Goal: Task Accomplishment & Management: Manage account settings

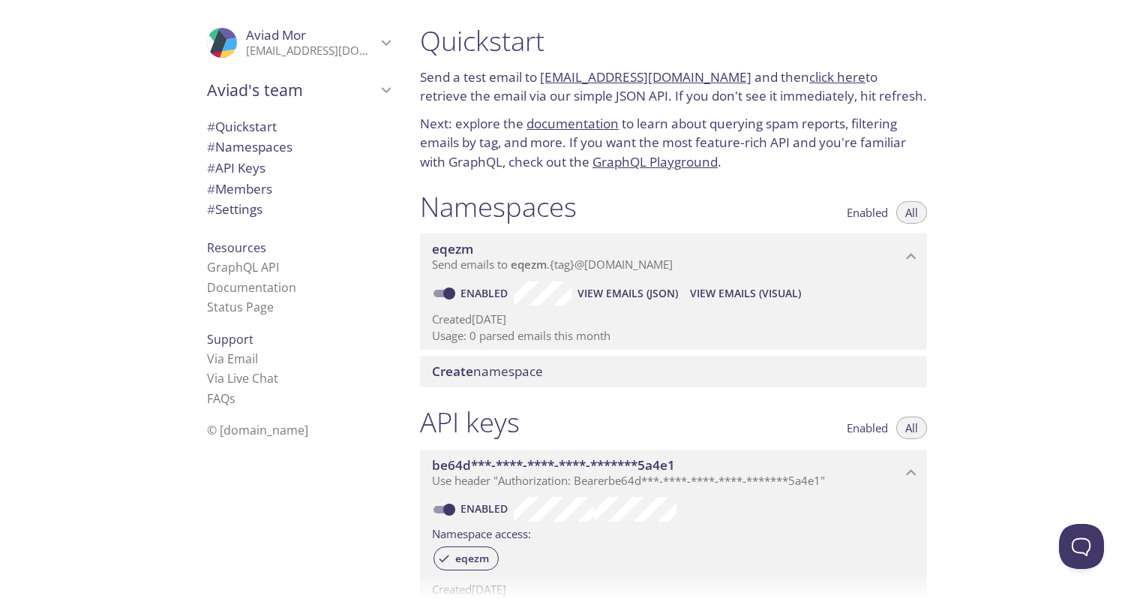
scroll to position [468, 0]
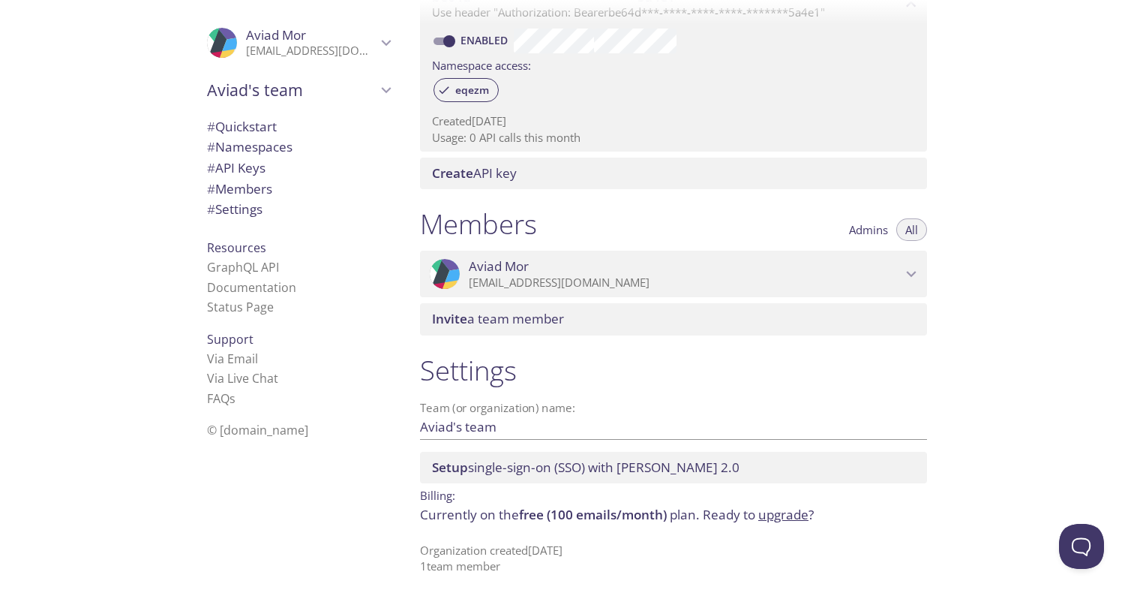
click at [849, 230] on span "Admins" at bounding box center [868, 230] width 39 height 0
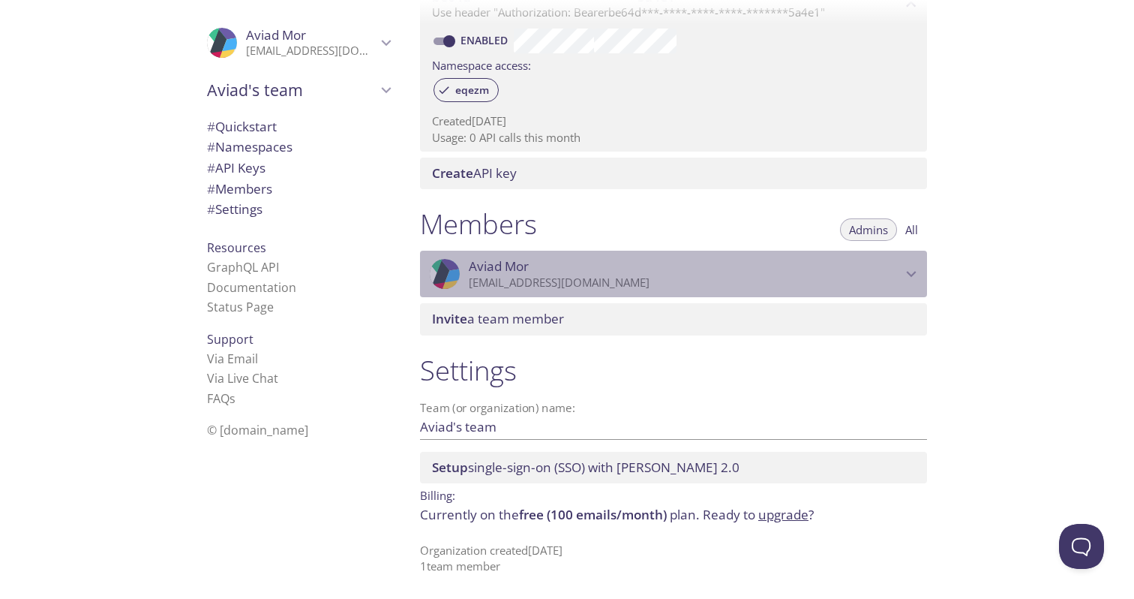
click at [856, 284] on p "[EMAIL_ADDRESS][DOMAIN_NAME]" at bounding box center [685, 282] width 433 height 15
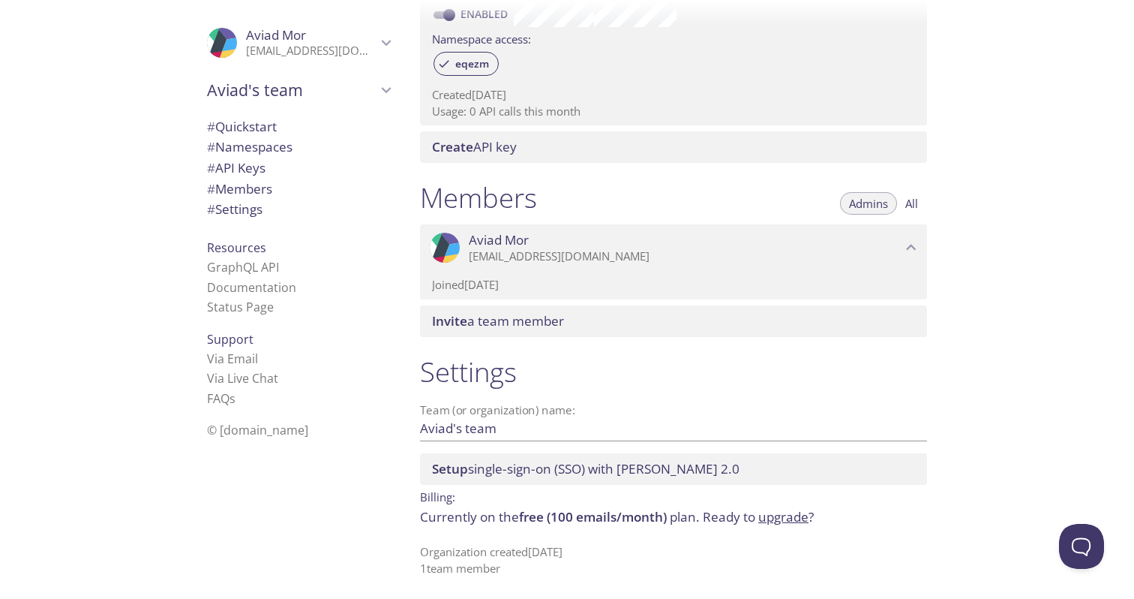
scroll to position [496, 0]
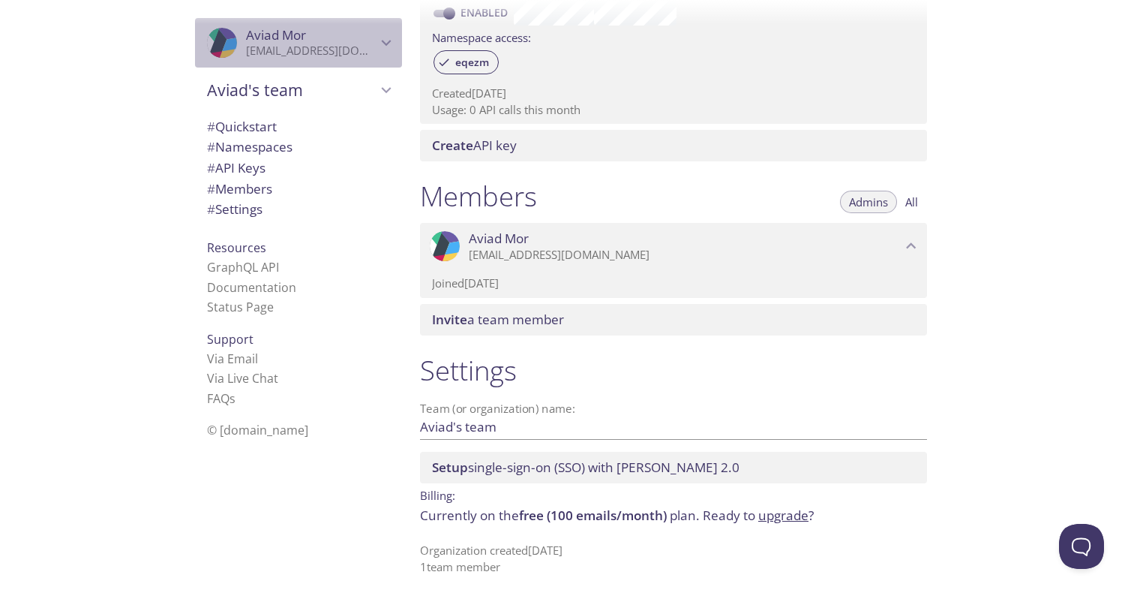
click at [379, 43] on icon "Aviad Mor" at bounding box center [387, 43] width 20 height 20
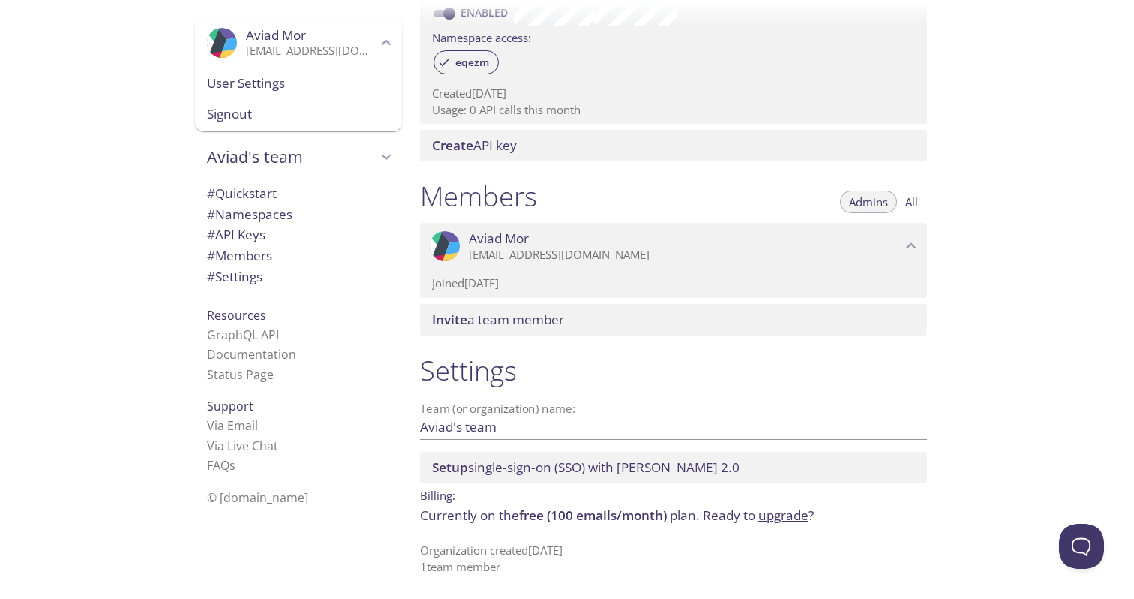
click at [334, 158] on span "Aviad's team" at bounding box center [292, 156] width 170 height 21
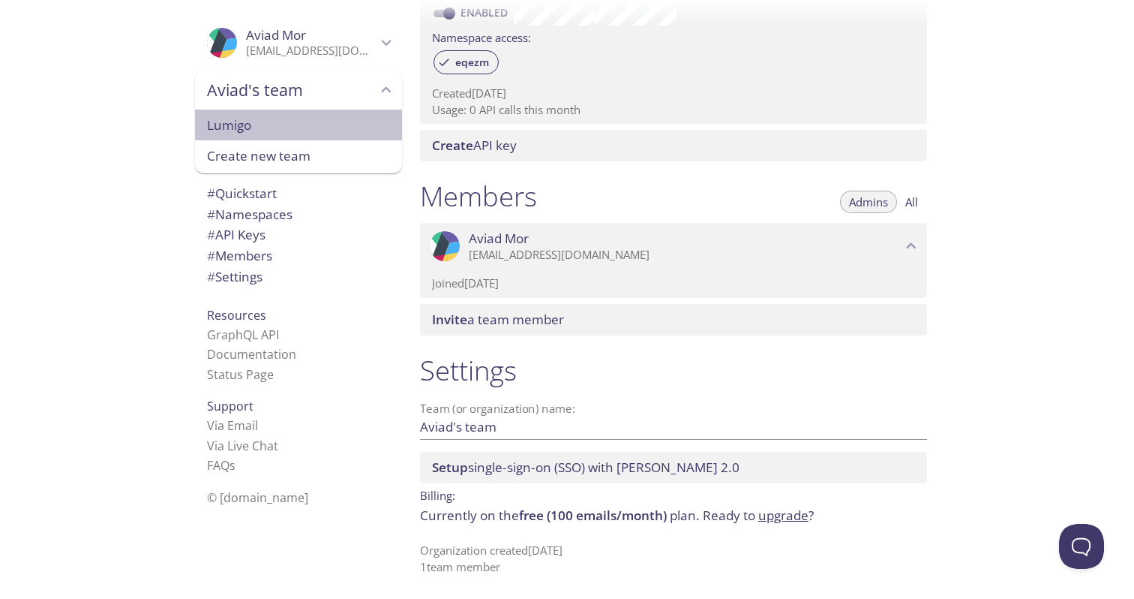
click at [319, 129] on span "Lumigo" at bounding box center [298, 126] width 183 height 20
type input "Lumigo"
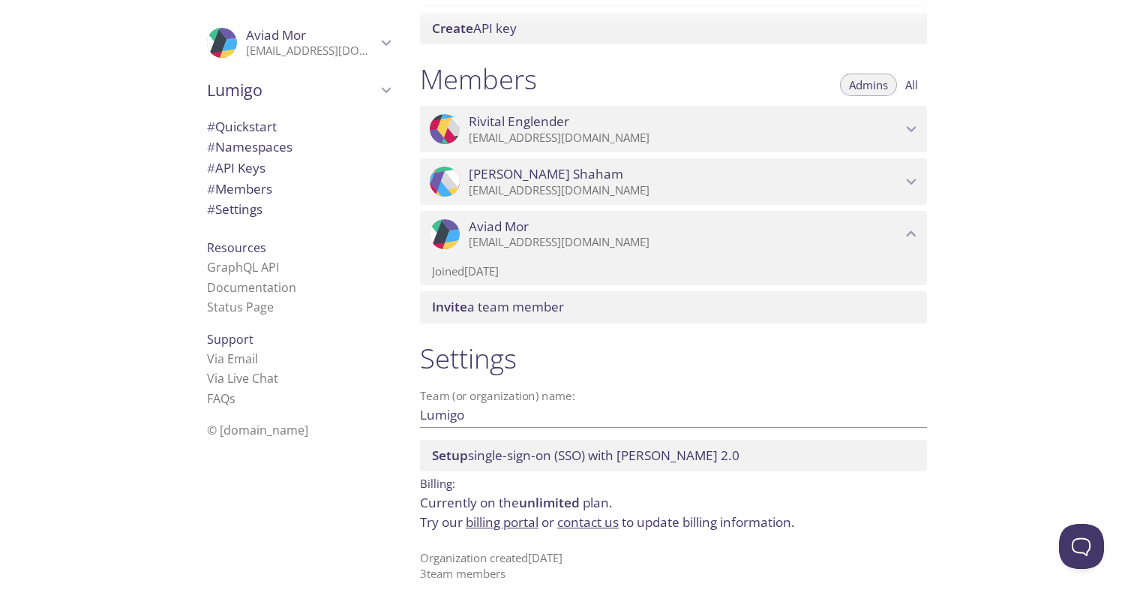
scroll to position [620, 0]
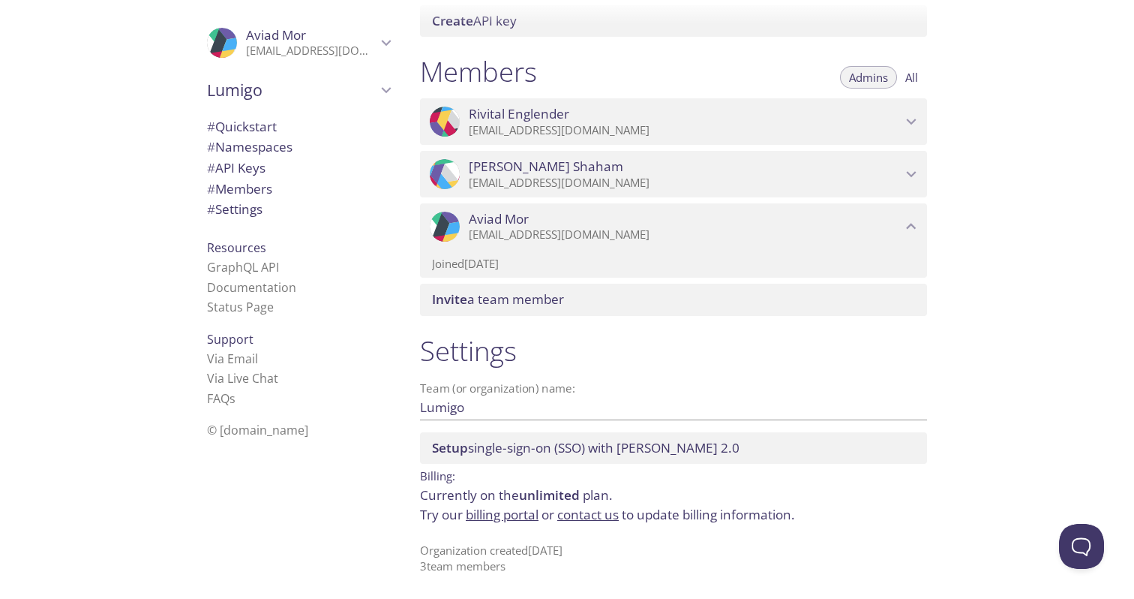
click at [512, 516] on link "billing portal" at bounding box center [502, 514] width 73 height 17
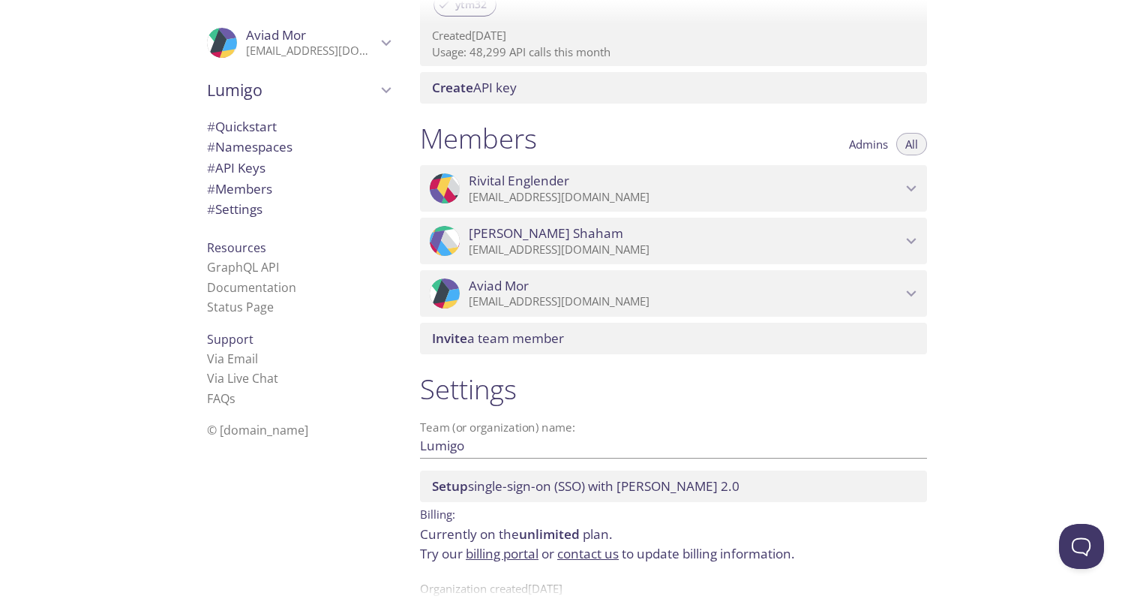
scroll to position [592, 0]
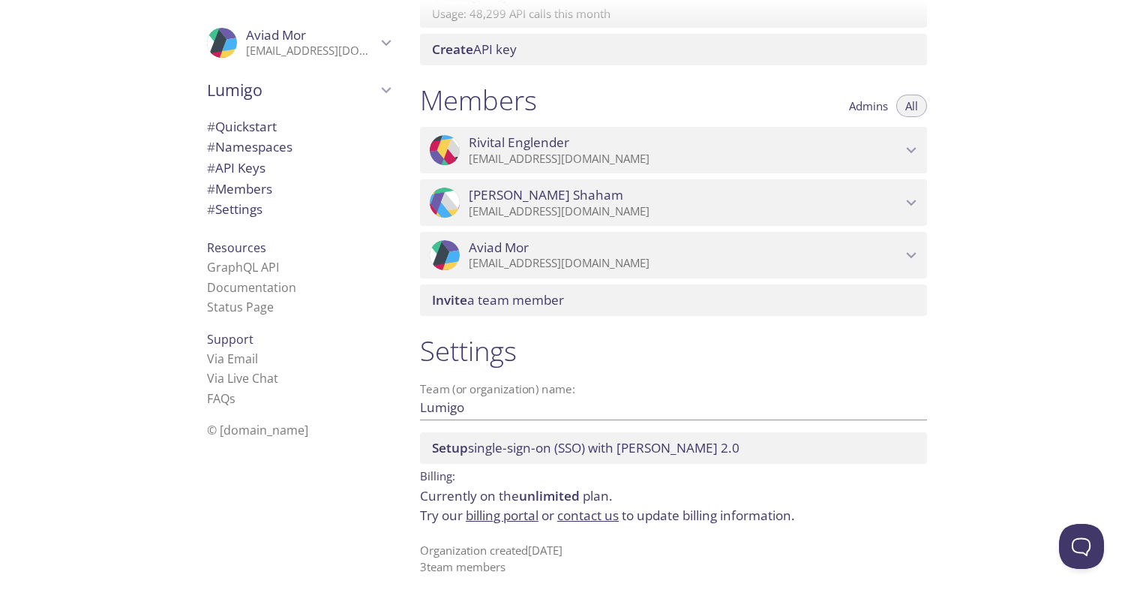
click at [497, 517] on link "billing portal" at bounding box center [502, 514] width 73 height 17
